Goal: Transaction & Acquisition: Purchase product/service

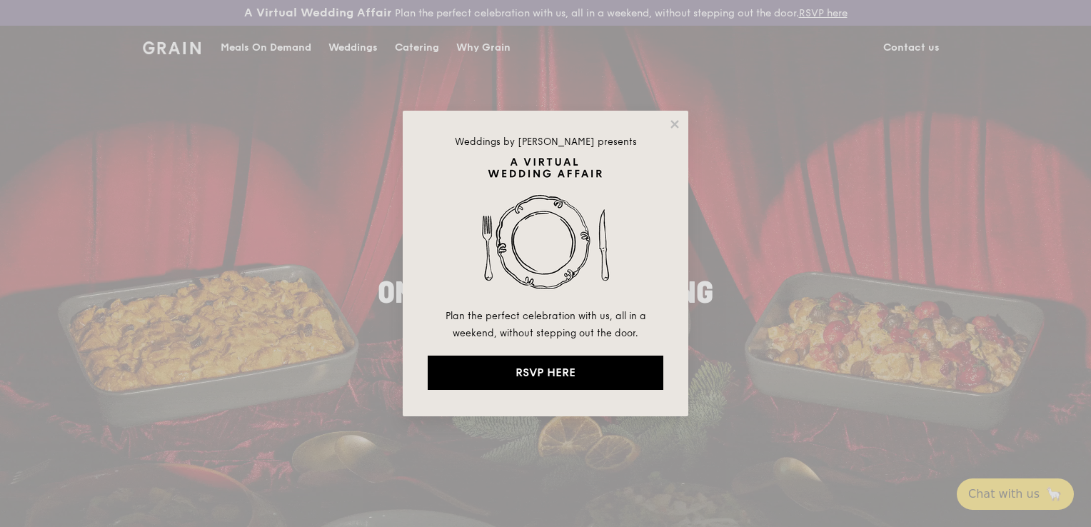
drag, startPoint x: 676, startPoint y: 123, endPoint x: 662, endPoint y: 120, distance: 14.7
click at [676, 123] on icon at bounding box center [674, 124] width 13 height 13
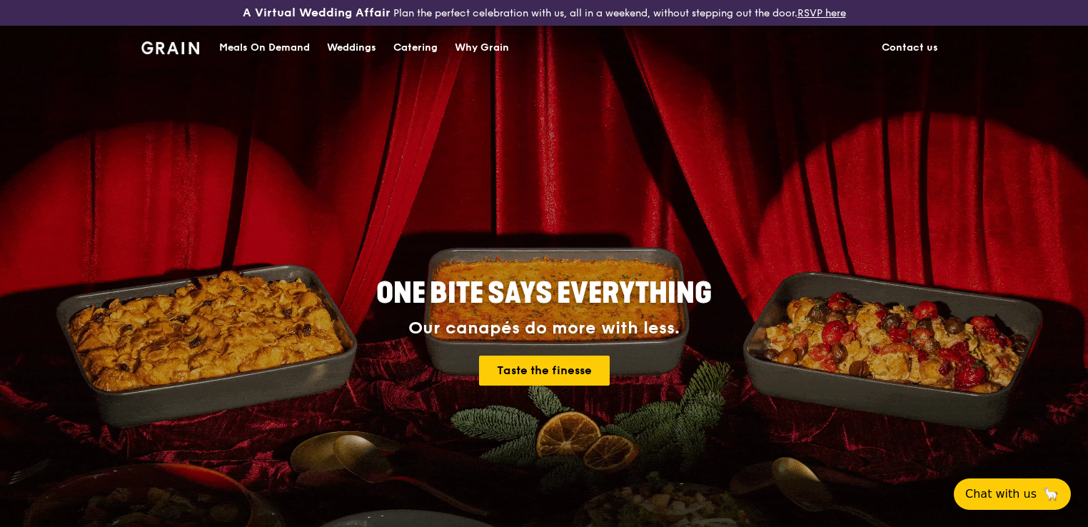
click at [238, 44] on div "Meals On Demand" at bounding box center [264, 47] width 91 height 43
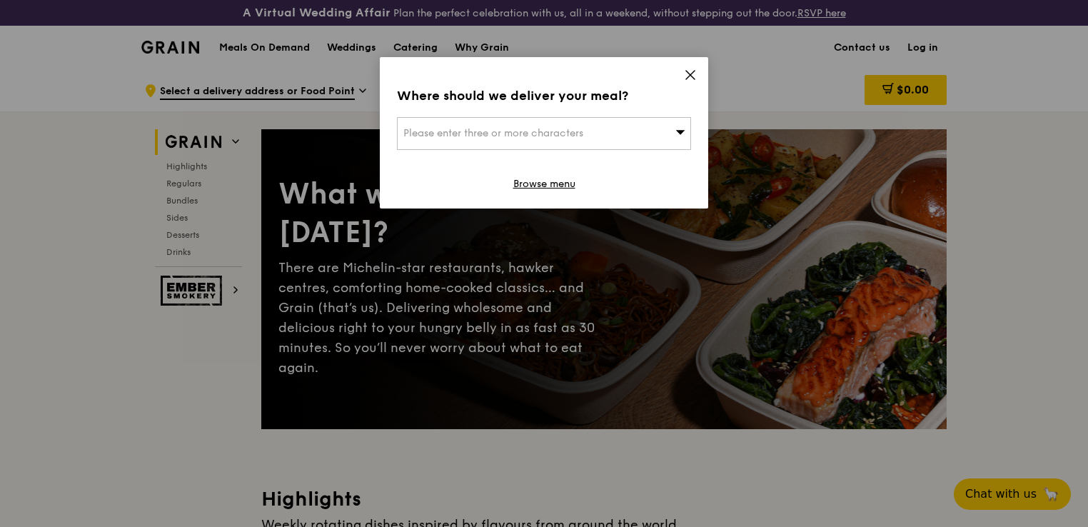
click at [609, 130] on div "Please enter three or more characters" at bounding box center [544, 133] width 294 height 33
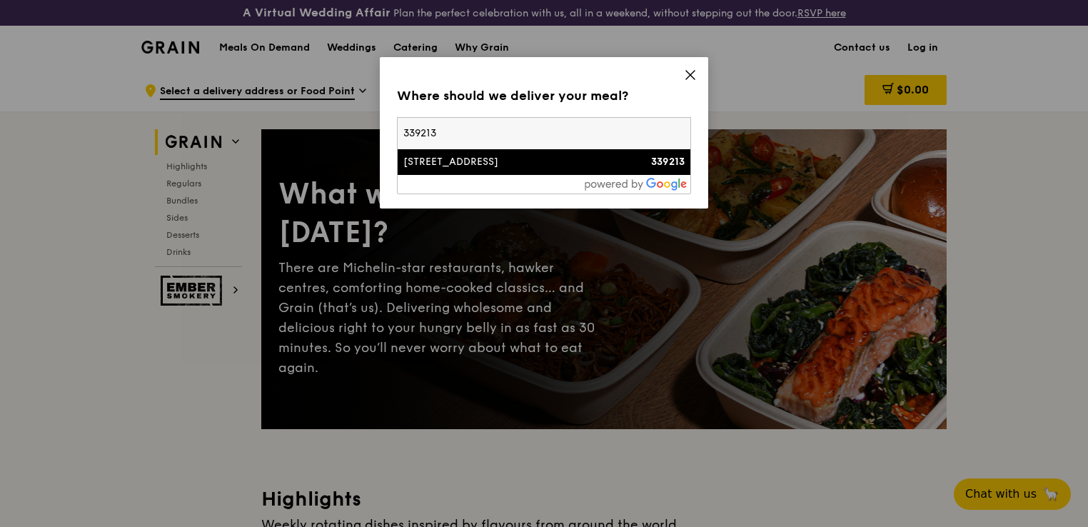
type input "339213"
click at [545, 168] on div "[STREET_ADDRESS]" at bounding box center [508, 162] width 211 height 14
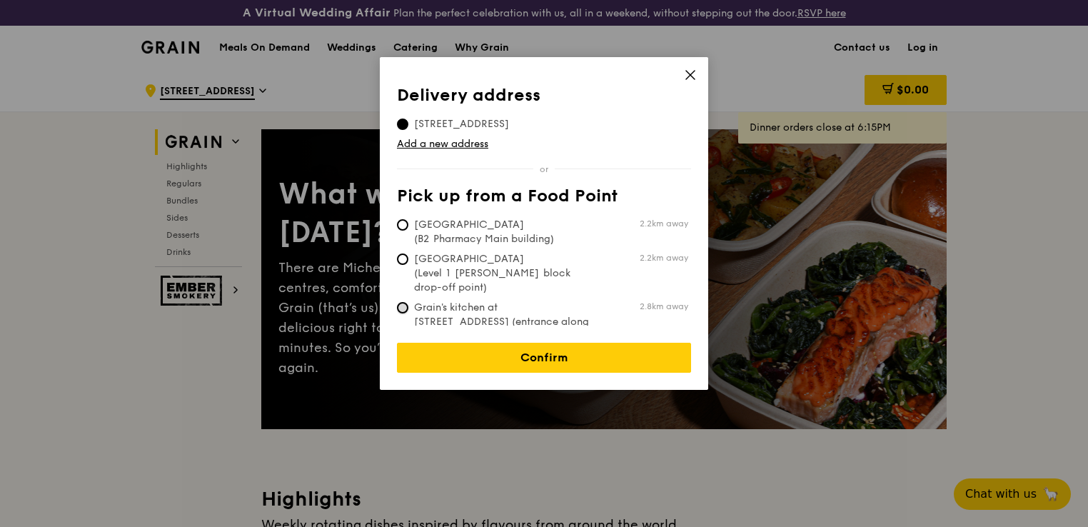
click at [397, 302] on input "Grain's kitchen at [STREET_ADDRESS] (entrance along [PERSON_NAME][GEOGRAPHIC_DA…" at bounding box center [402, 307] width 11 height 11
radio input "true"
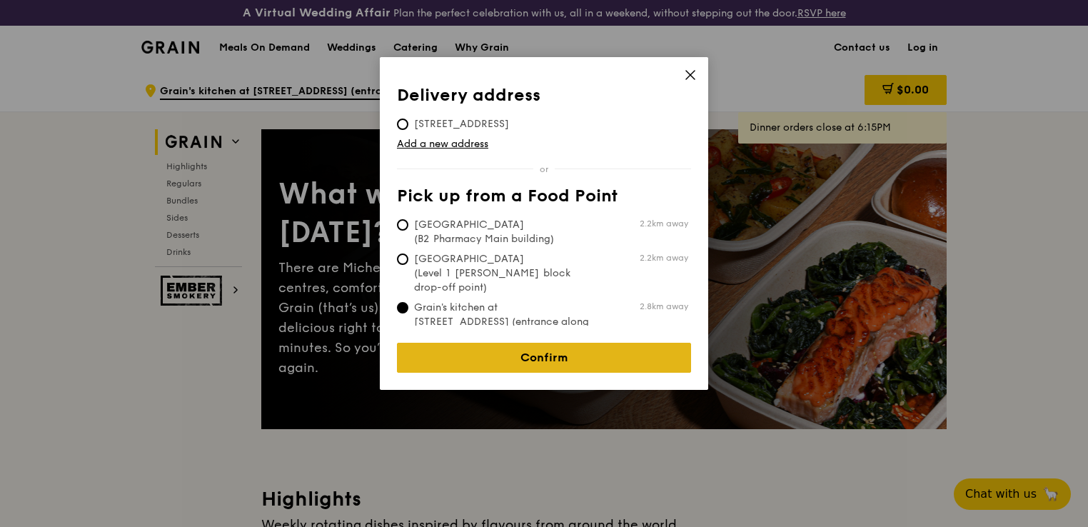
click at [523, 348] on link "Confirm" at bounding box center [544, 358] width 294 height 30
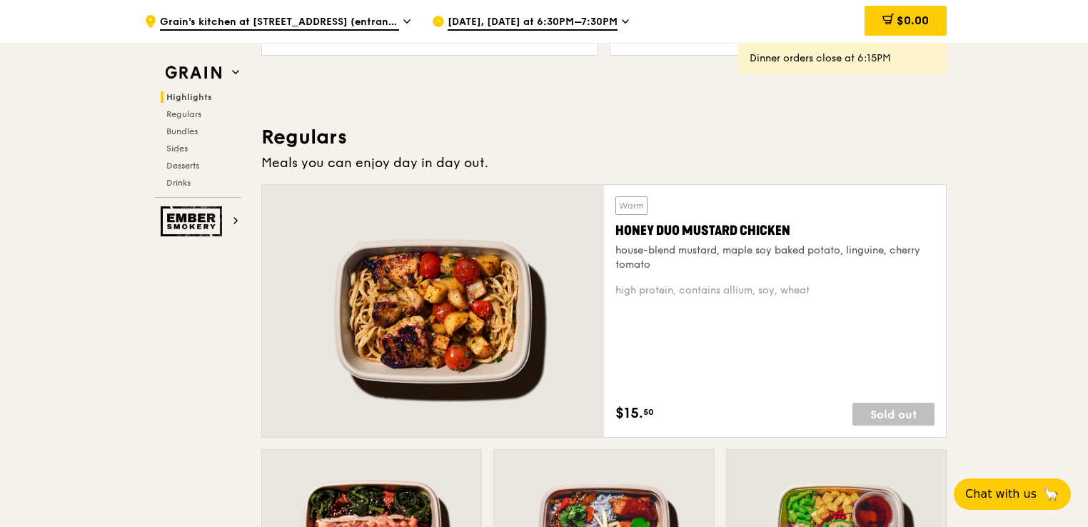
scroll to position [928, 0]
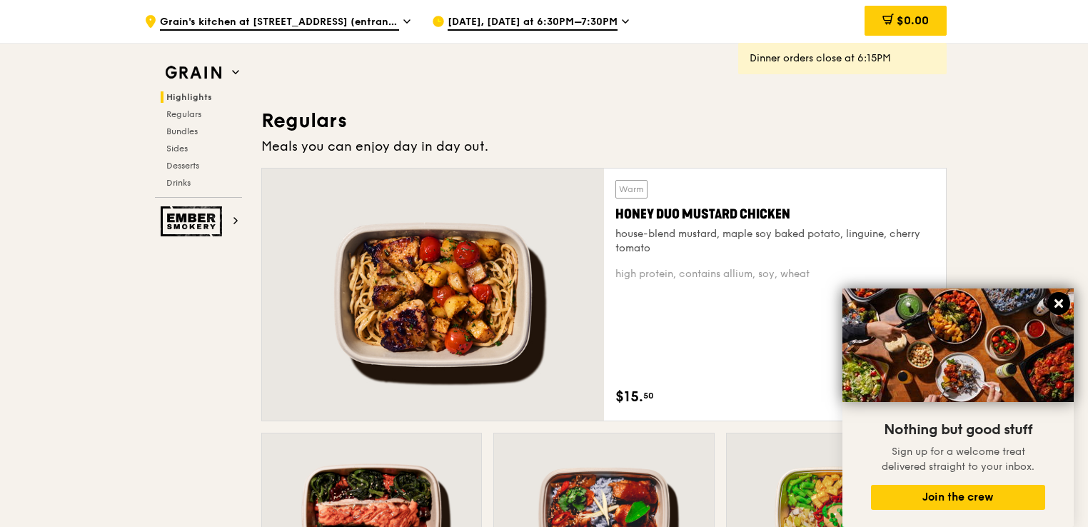
click at [1062, 304] on icon at bounding box center [1058, 303] width 13 height 13
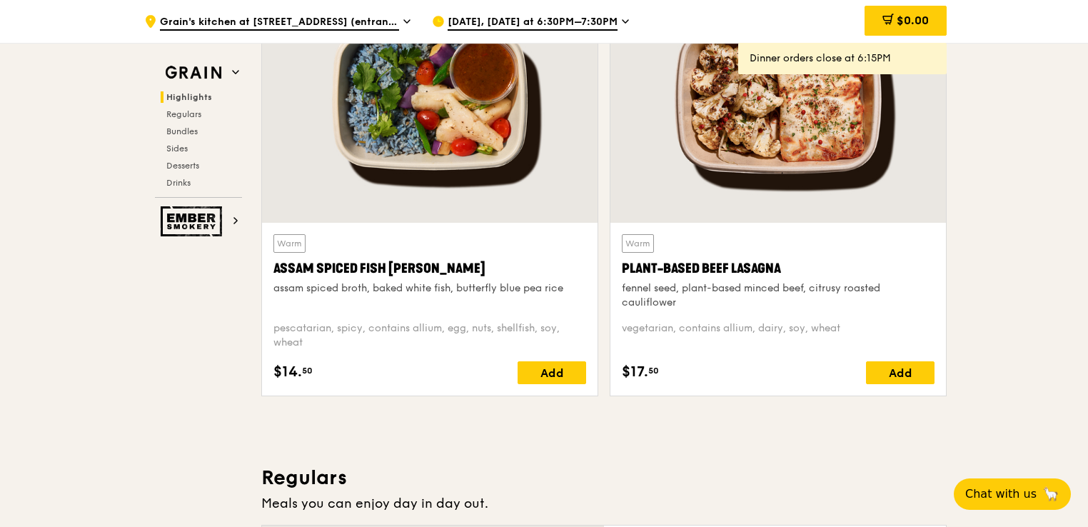
scroll to position [0, 0]
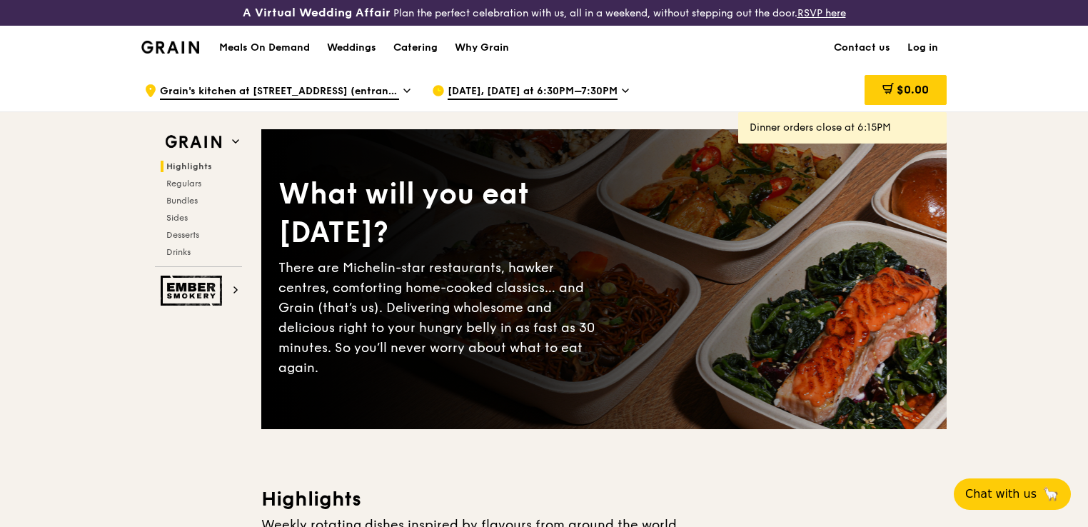
click at [598, 91] on span "[DATE], [DATE] at 6:30PM–7:30PM" at bounding box center [533, 92] width 170 height 16
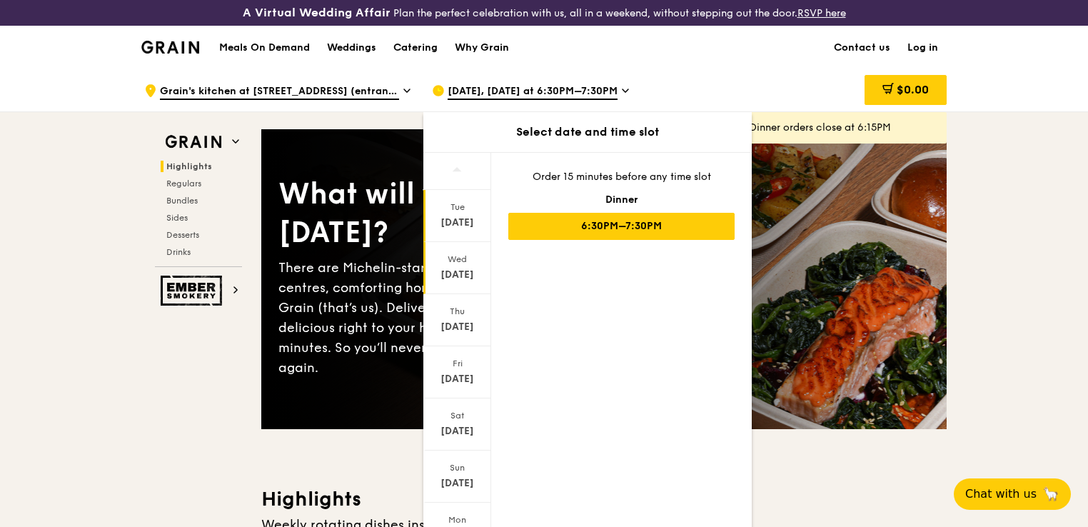
click at [445, 278] on div "[DATE]" at bounding box center [457, 275] width 64 height 14
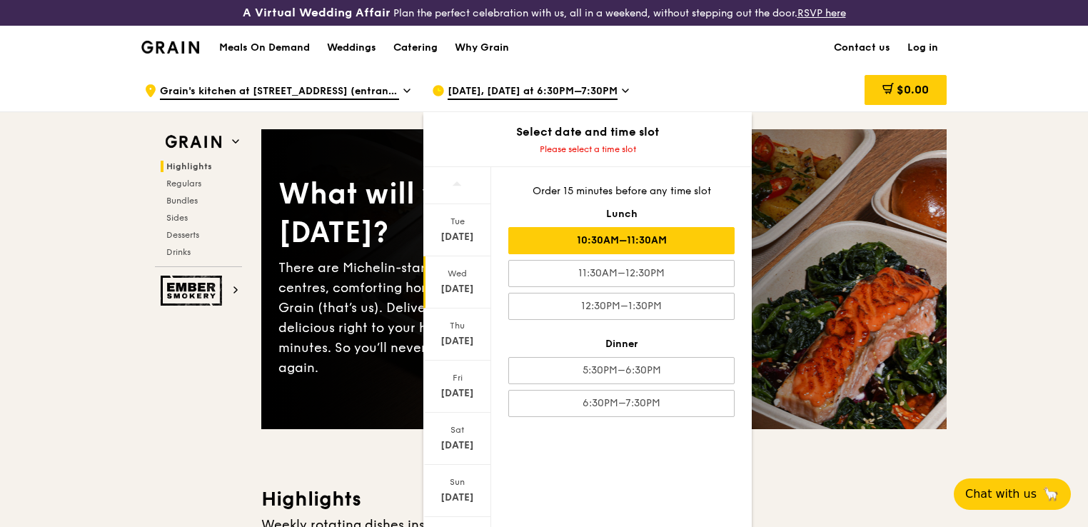
click at [654, 241] on div "10:30AM–11:30AM" at bounding box center [621, 240] width 226 height 27
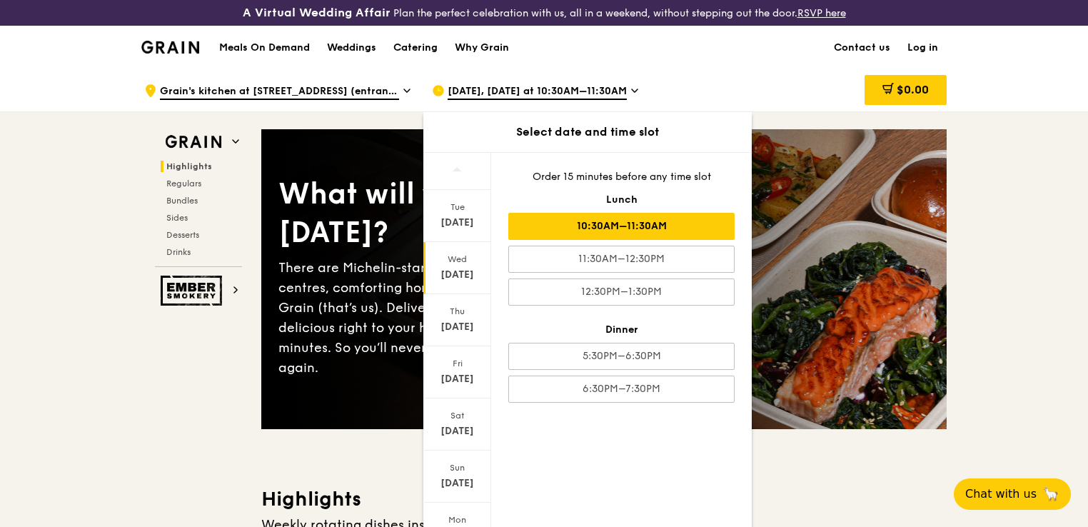
click at [660, 220] on div "10:30AM–11:30AM" at bounding box center [621, 226] width 226 height 27
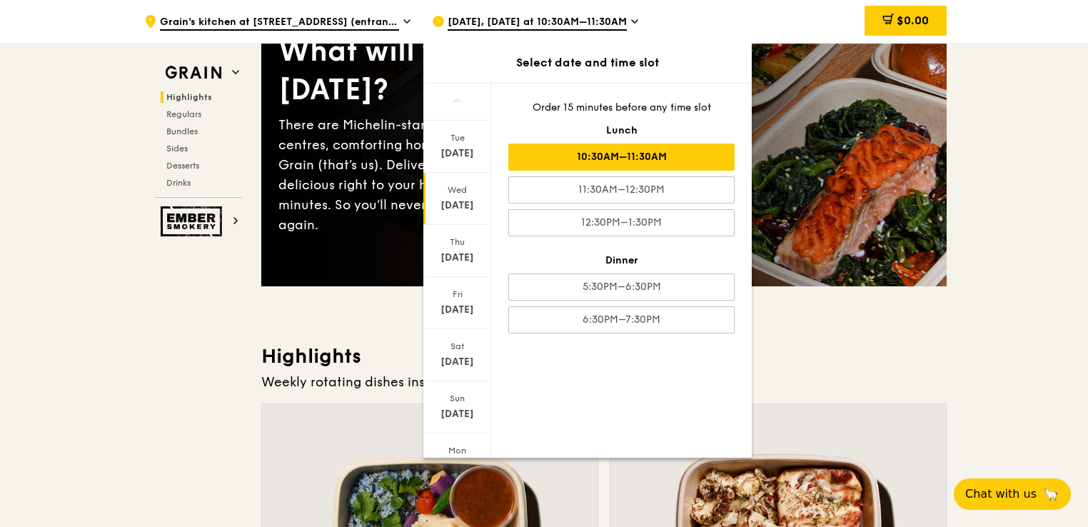
scroll to position [143, 0]
click at [650, 156] on div "10:30AM–11:30AM" at bounding box center [621, 156] width 226 height 27
drag, startPoint x: 1011, startPoint y: 282, endPoint x: 1025, endPoint y: 310, distance: 31.3
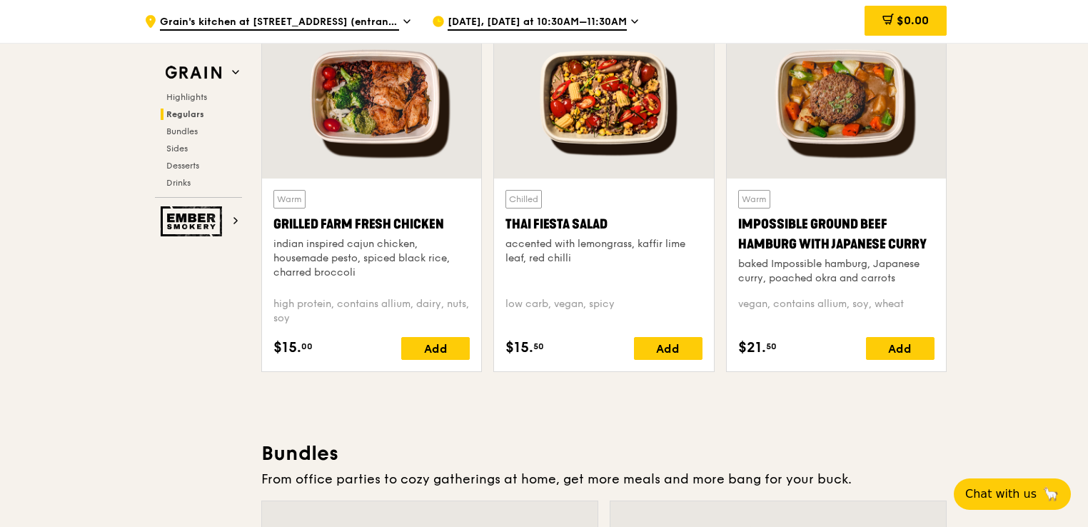
scroll to position [1713, 0]
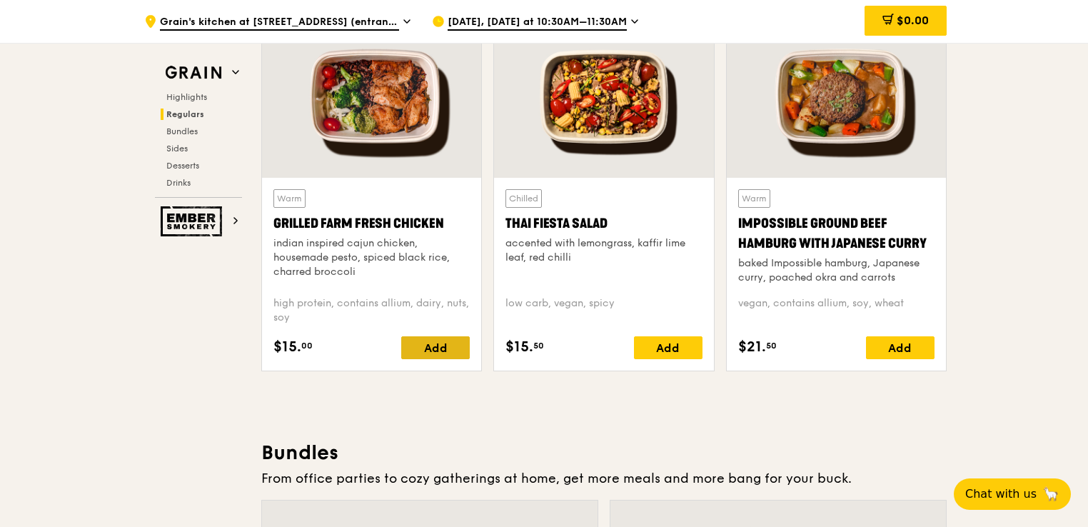
click at [438, 348] on div "Add" at bounding box center [435, 347] width 69 height 23
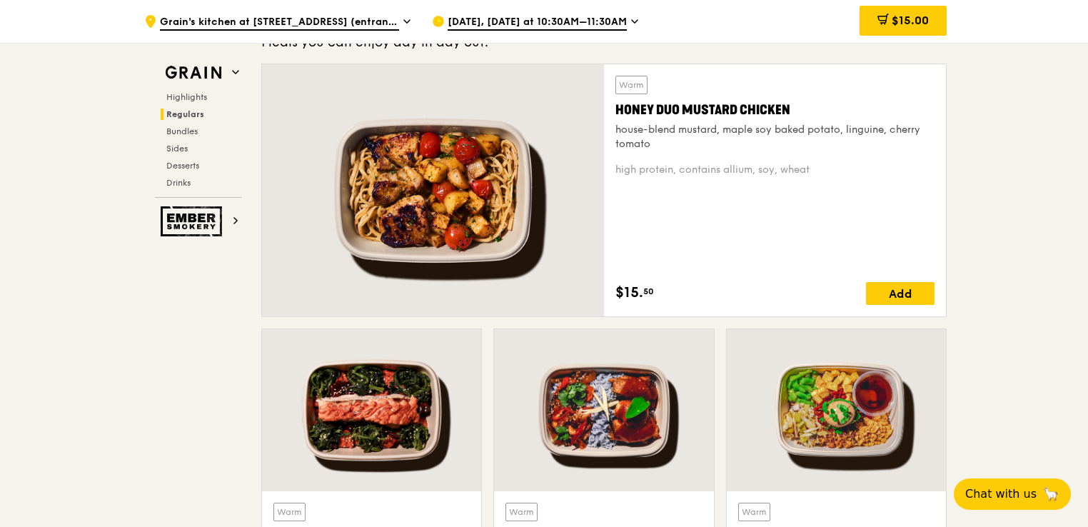
scroll to position [999, 0]
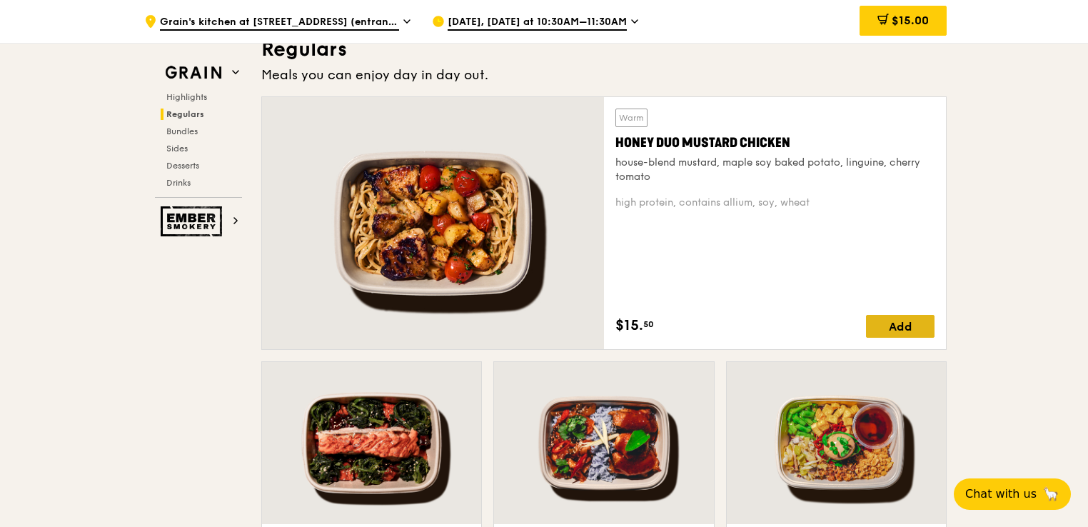
click at [885, 321] on div "Add" at bounding box center [900, 326] width 69 height 23
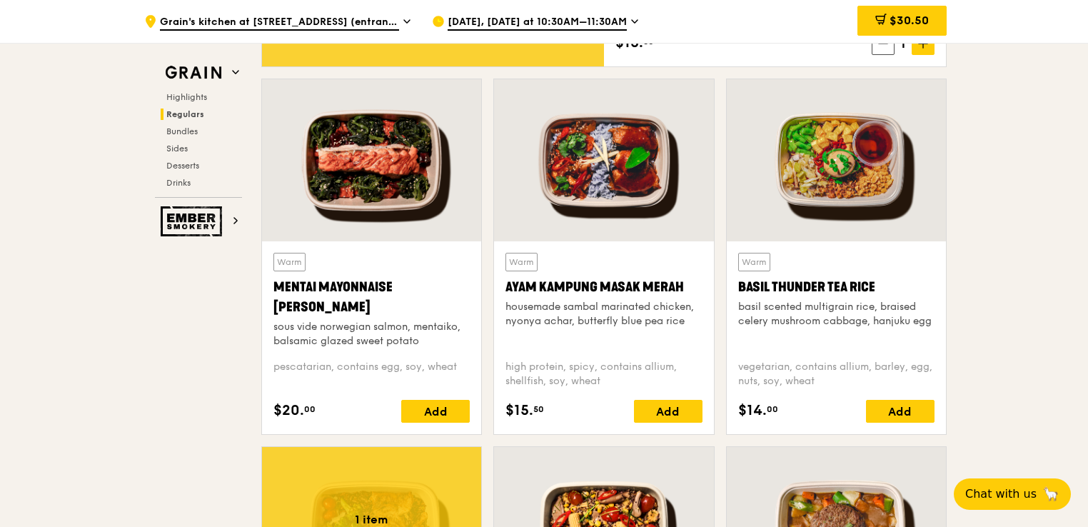
scroll to position [1285, 0]
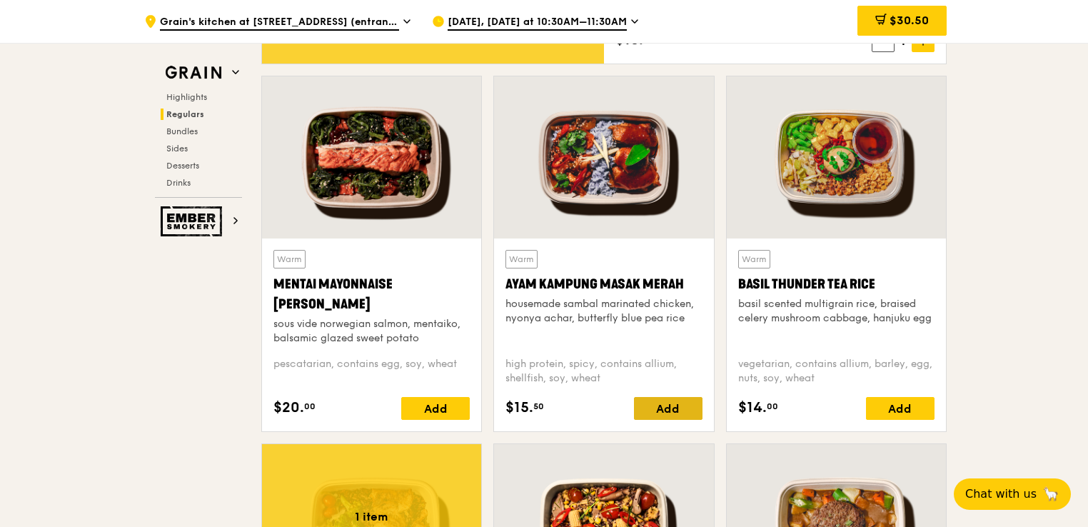
click at [669, 404] on div "Add" at bounding box center [668, 408] width 69 height 23
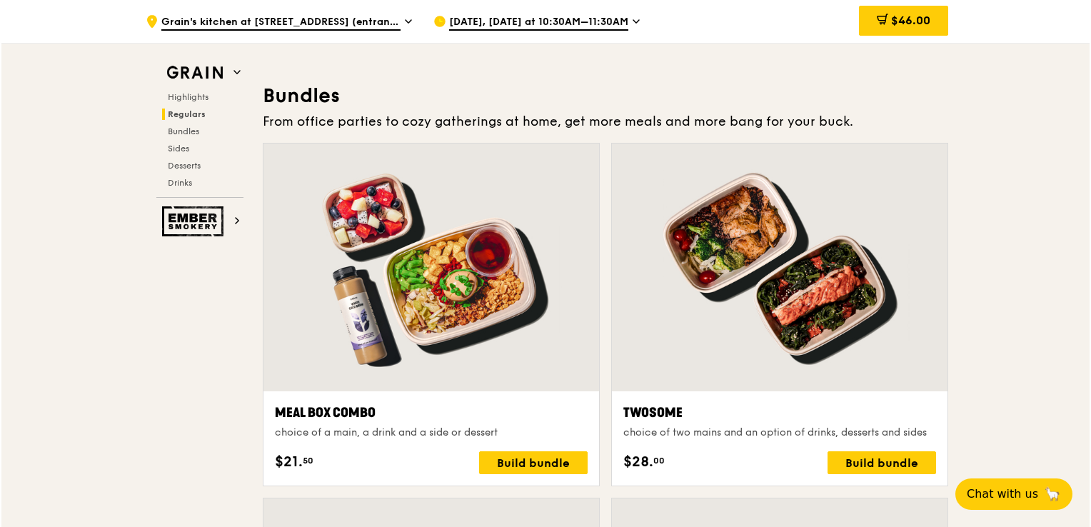
scroll to position [2141, 0]
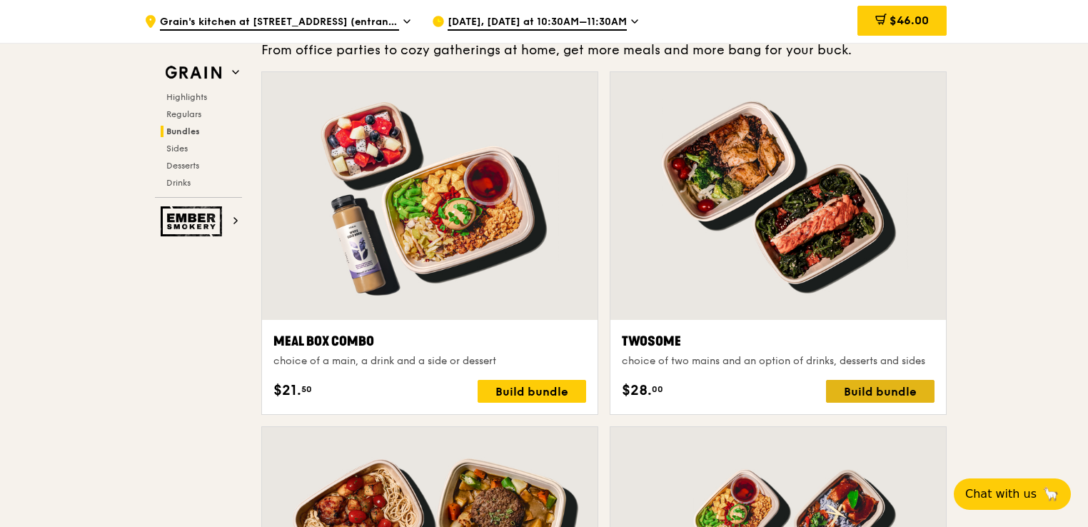
click at [862, 390] on div "Build bundle" at bounding box center [880, 391] width 108 height 23
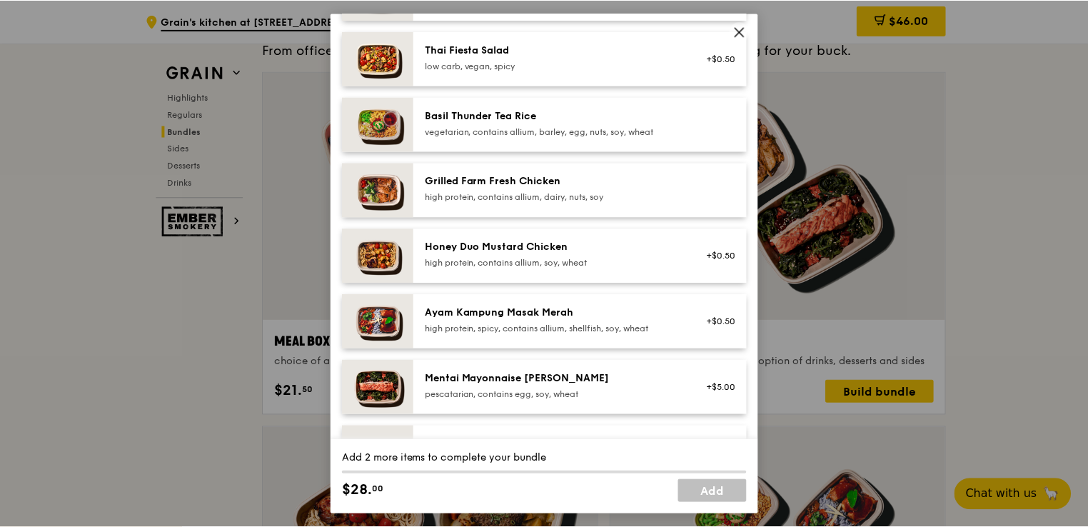
scroll to position [286, 0]
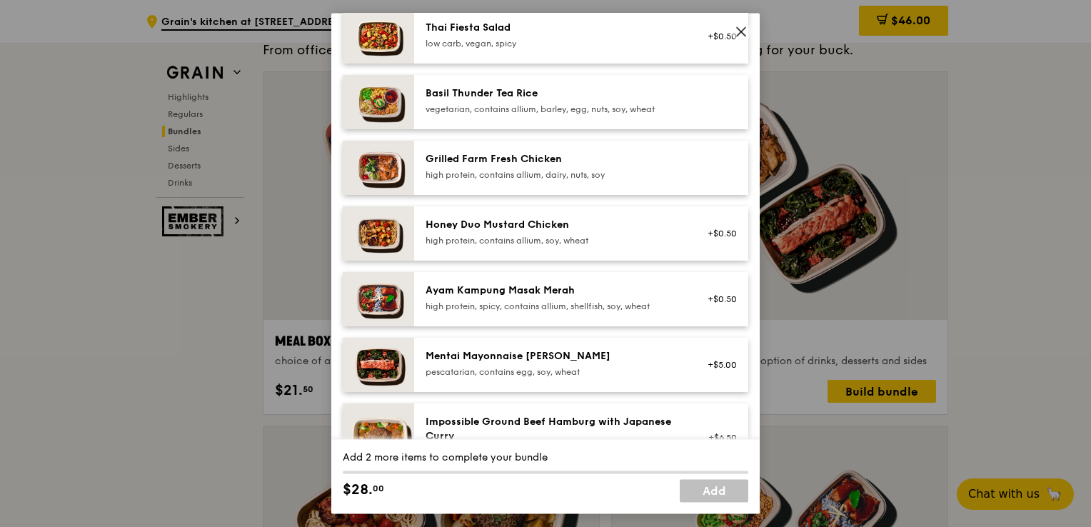
click at [739, 30] on icon at bounding box center [741, 31] width 9 height 9
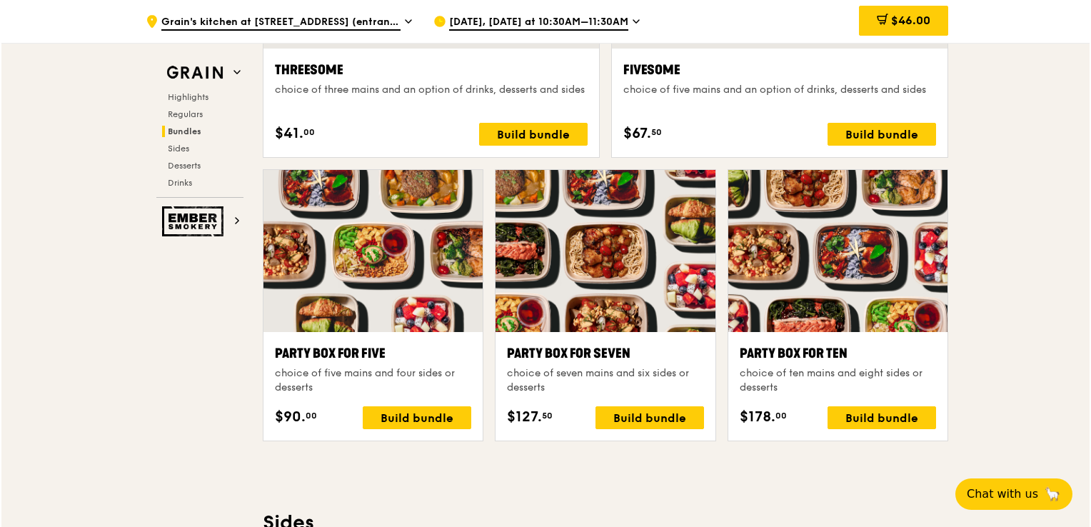
scroll to position [2784, 0]
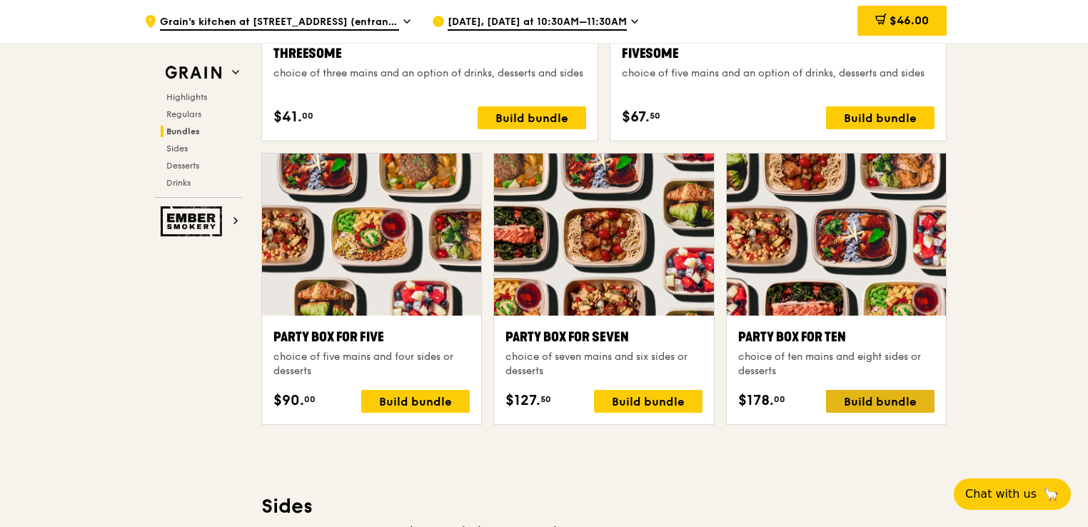
click at [874, 393] on div "Build bundle" at bounding box center [880, 401] width 108 height 23
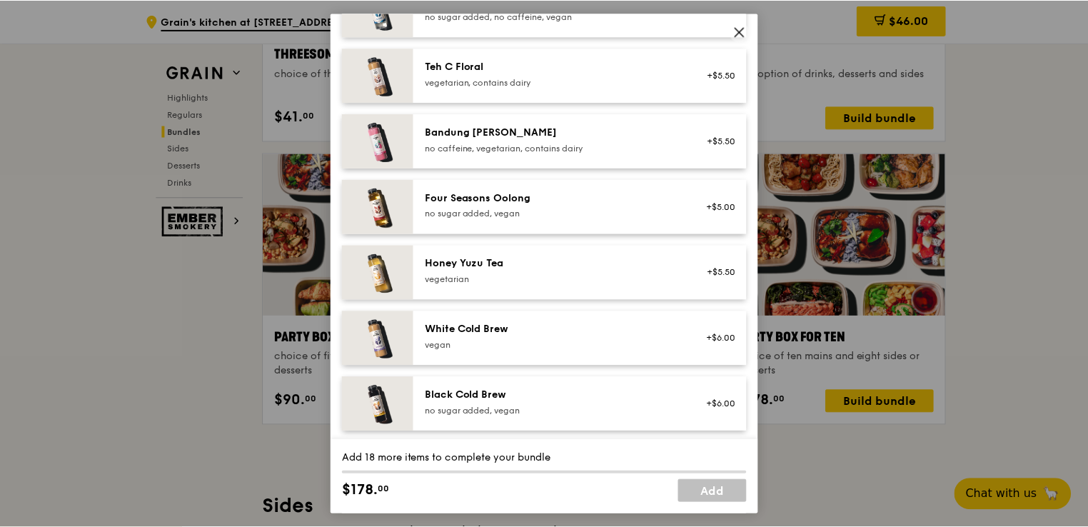
scroll to position [1704, 0]
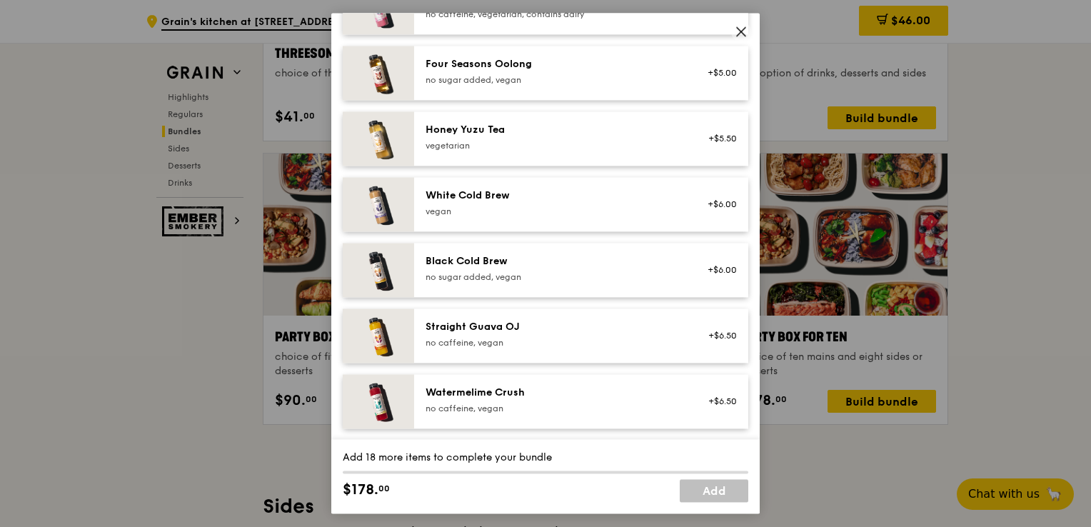
click at [743, 30] on icon at bounding box center [741, 31] width 9 height 9
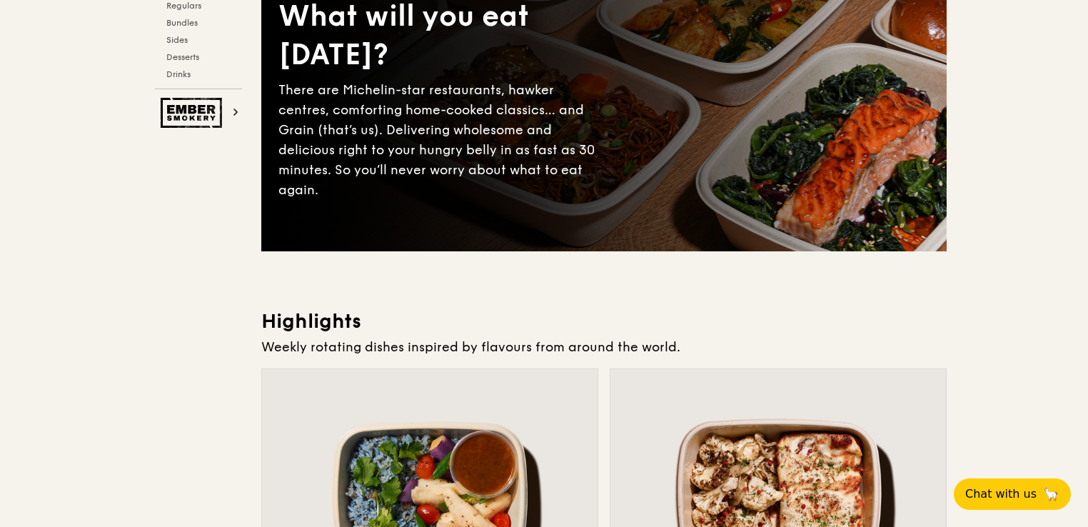
scroll to position [0, 0]
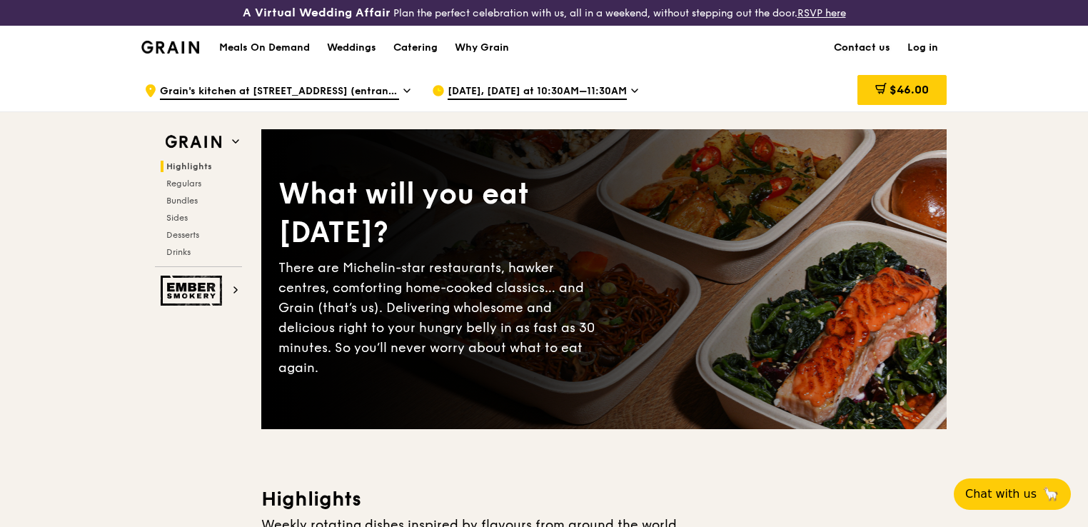
click at [852, 43] on link "Contact us" at bounding box center [862, 47] width 74 height 43
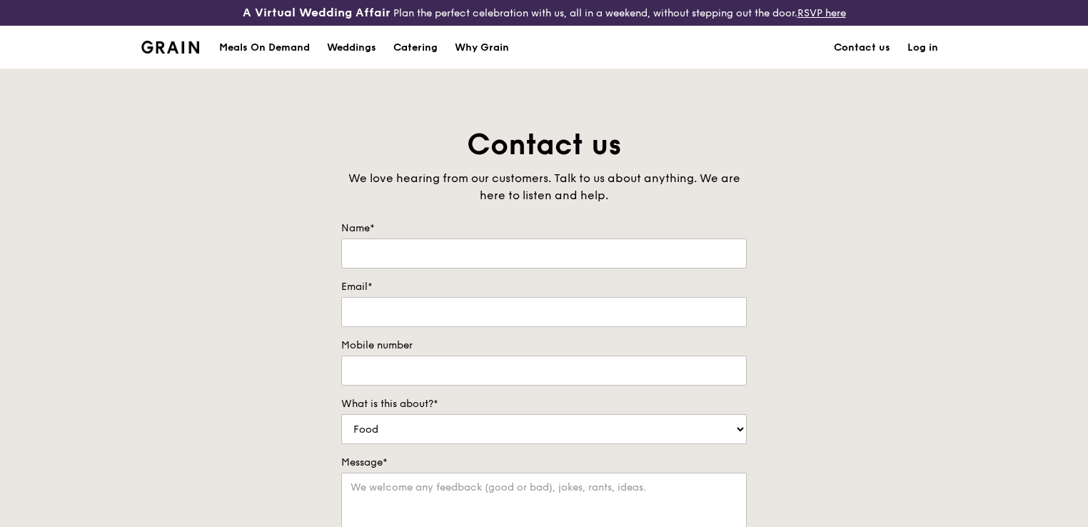
click at [291, 46] on div "Meals On Demand" at bounding box center [264, 47] width 91 height 43
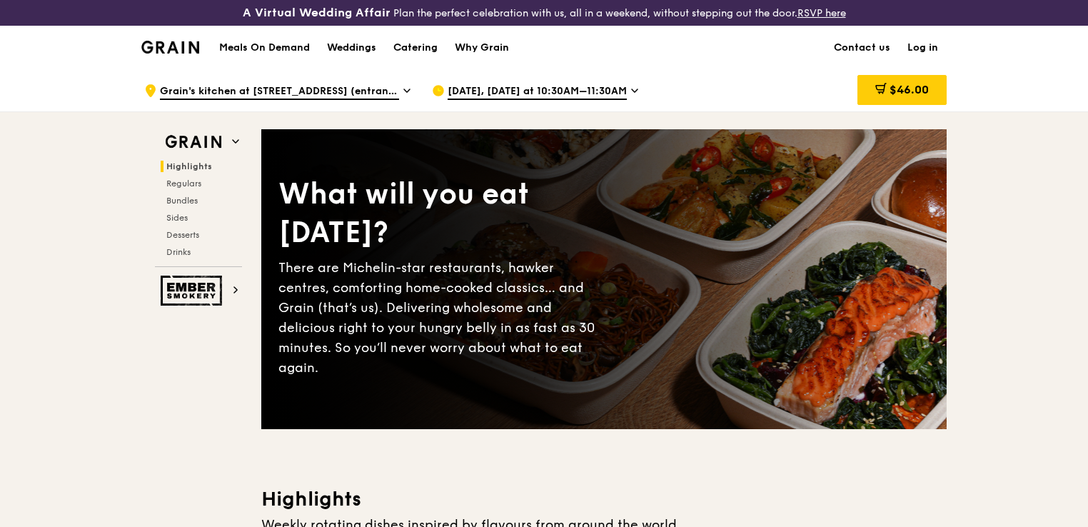
click at [374, 89] on span "Grain's kitchen at [STREET_ADDRESS] (entrance along [PERSON_NAME][GEOGRAPHIC_DA…" at bounding box center [279, 92] width 239 height 16
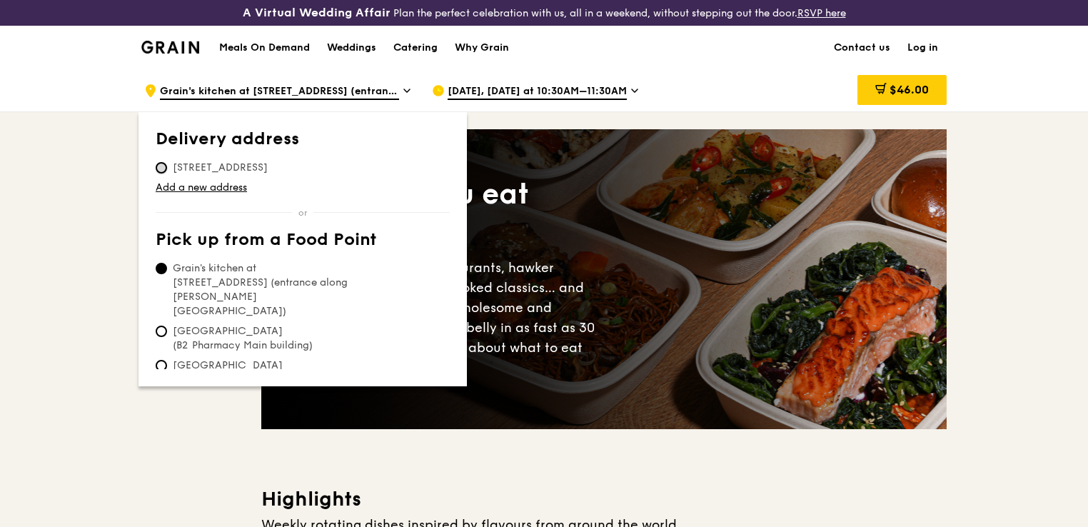
click at [160, 167] on input "[STREET_ADDRESS]" at bounding box center [161, 167] width 11 height 11
radio input "true"
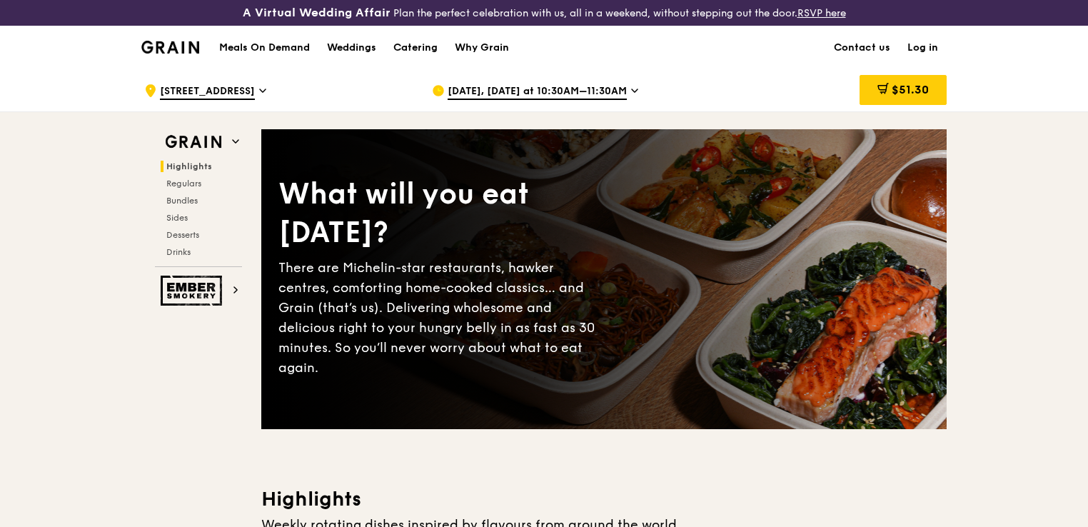
click at [588, 89] on span "[DATE], [DATE] at 10:30AM–11:30AM" at bounding box center [537, 92] width 179 height 16
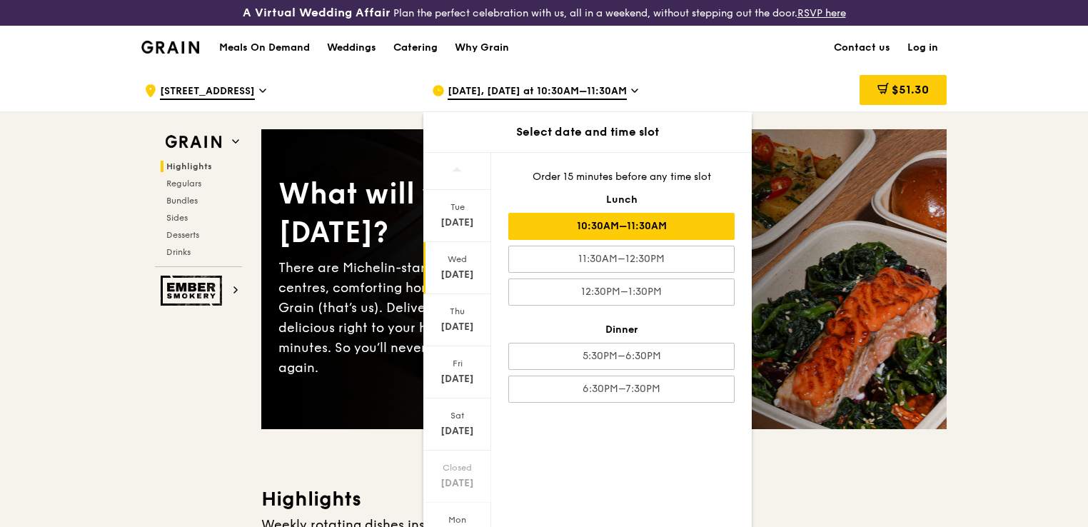
click at [588, 89] on span "[DATE], [DATE] at 10:30AM–11:30AM" at bounding box center [537, 92] width 179 height 16
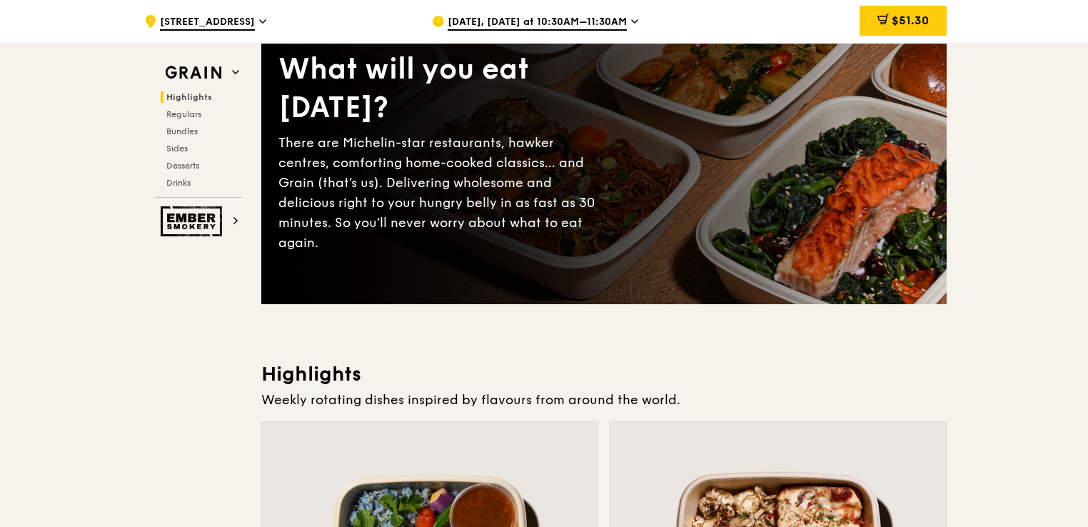
scroll to position [71, 0]
